Goal: Navigation & Orientation: Understand site structure

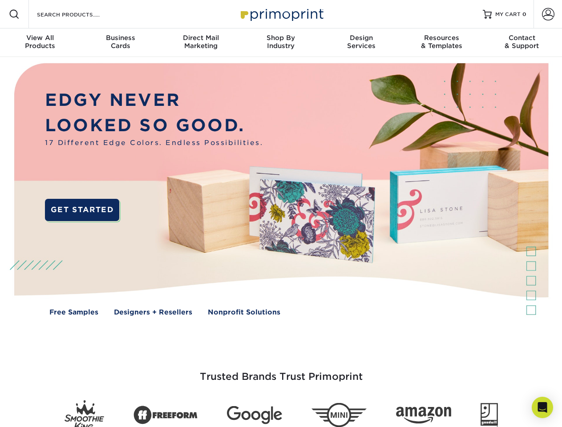
click at [281, 214] on img at bounding box center [281, 196] width 557 height 278
click at [14, 14] on span at bounding box center [14, 14] width 11 height 11
click at [548, 14] on span at bounding box center [548, 14] width 12 height 12
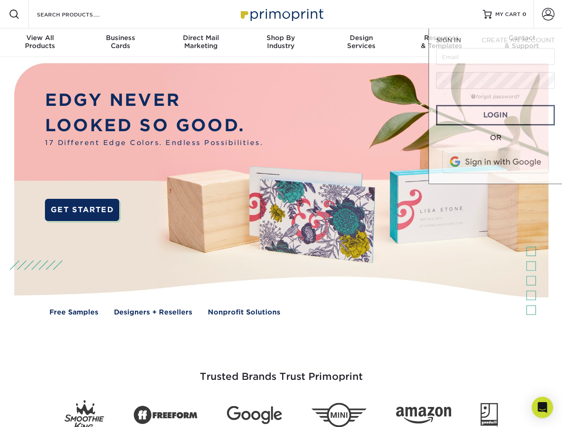
click at [40, 43] on div "View All Products" at bounding box center [40, 42] width 80 height 16
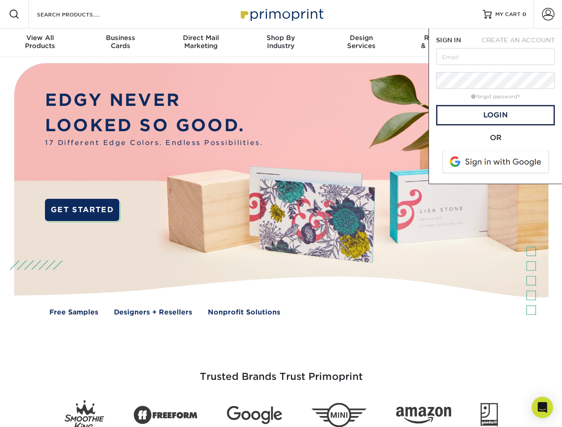
click at [120, 43] on div "Business Cards" at bounding box center [120, 42] width 80 height 16
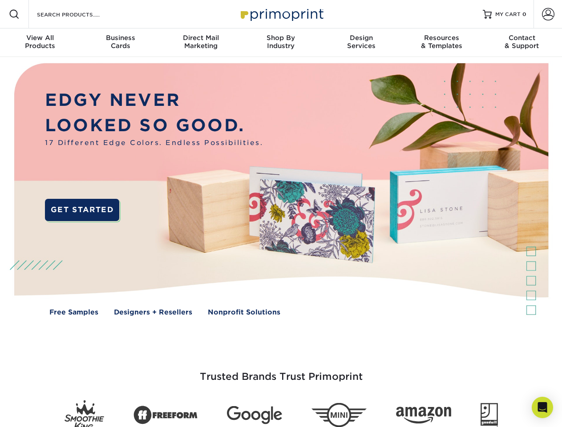
click at [201, 43] on div "Direct Mail Marketing" at bounding box center [201, 42] width 80 height 16
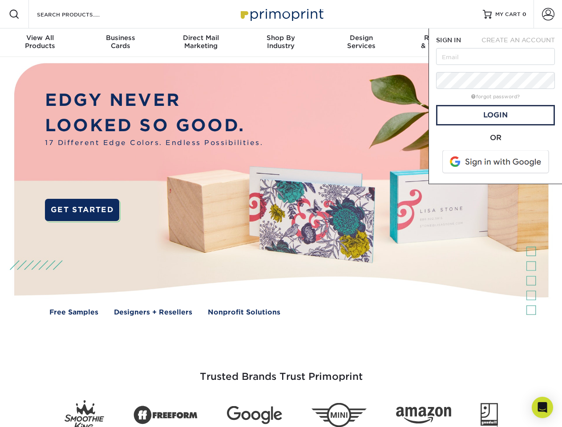
click at [281, 43] on div "Shop By Industry" at bounding box center [281, 42] width 80 height 16
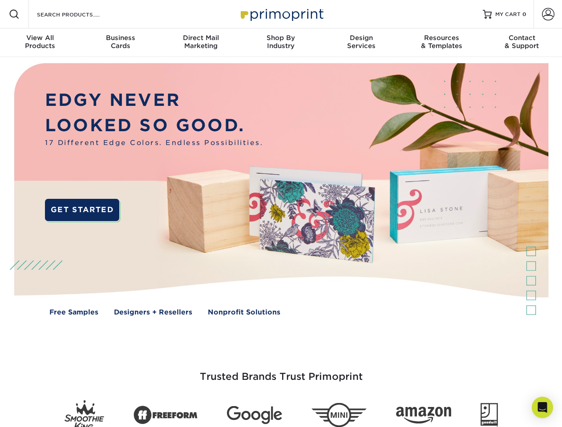
click at [362, 43] on div "Design Services" at bounding box center [361, 42] width 80 height 16
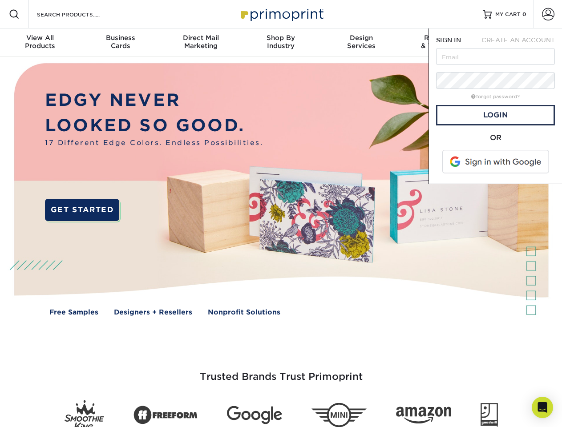
click at [442, 43] on span "SIGN IN" at bounding box center [448, 40] width 25 height 7
click at [522, 43] on div "Contact & Support" at bounding box center [522, 42] width 80 height 16
